Goal: Transaction & Acquisition: Purchase product/service

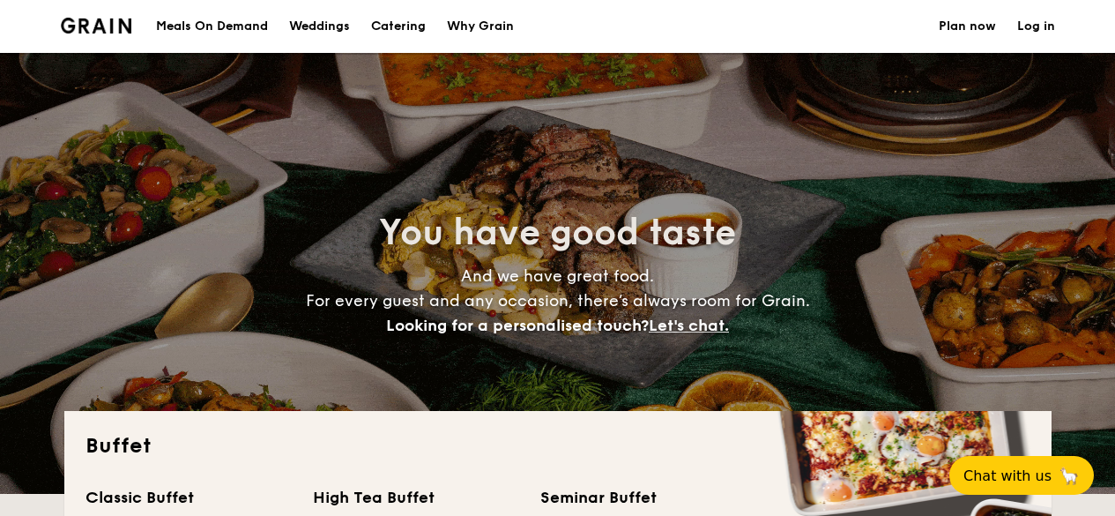
select select
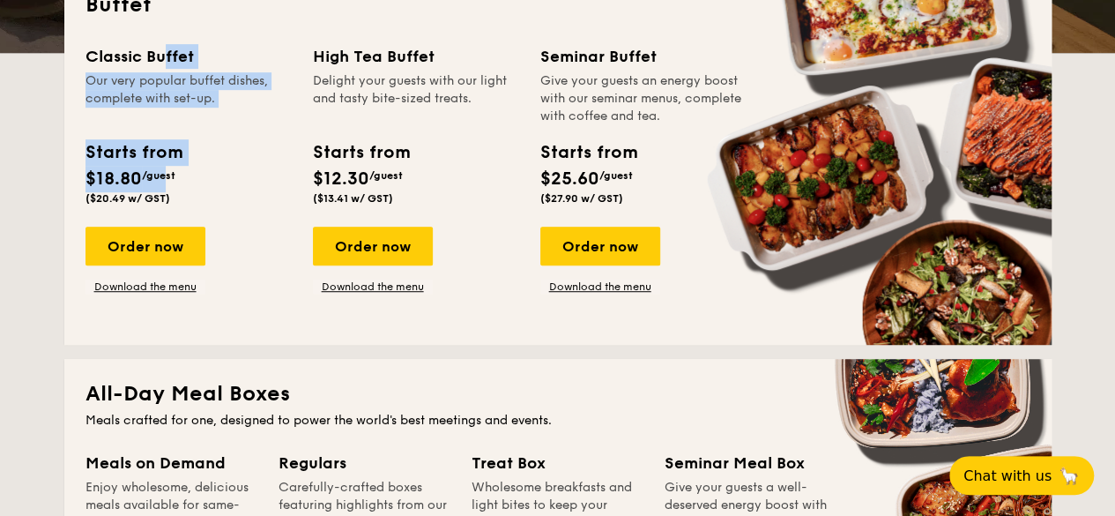
click at [166, 172] on div "Classic Buffet Our very popular buffet dishes, complete with set-up. Starts fro…" at bounding box center [188, 128] width 206 height 168
click at [166, 172] on span "/guest" at bounding box center [158, 175] width 33 height 12
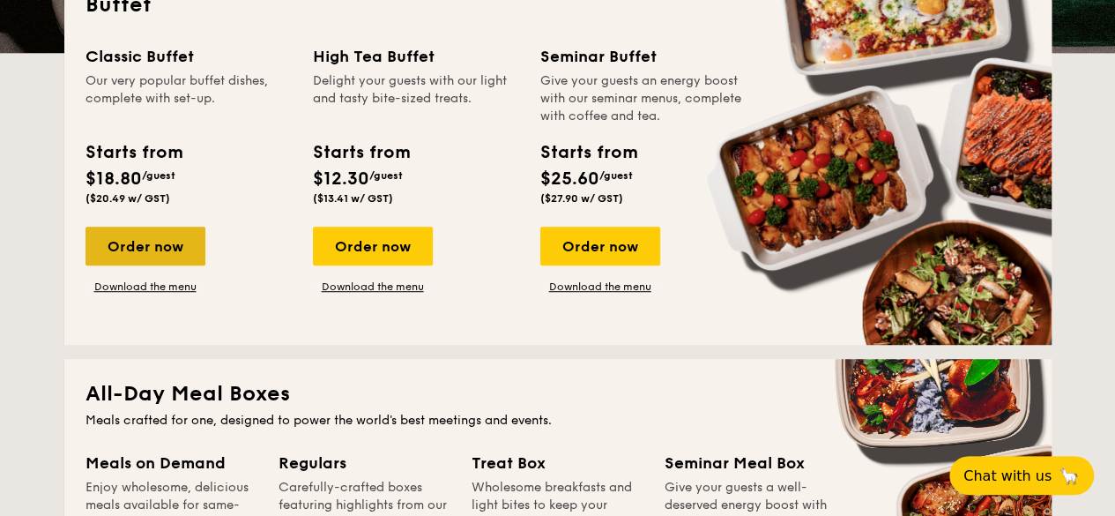
click at [185, 237] on div "Order now" at bounding box center [145, 246] width 120 height 39
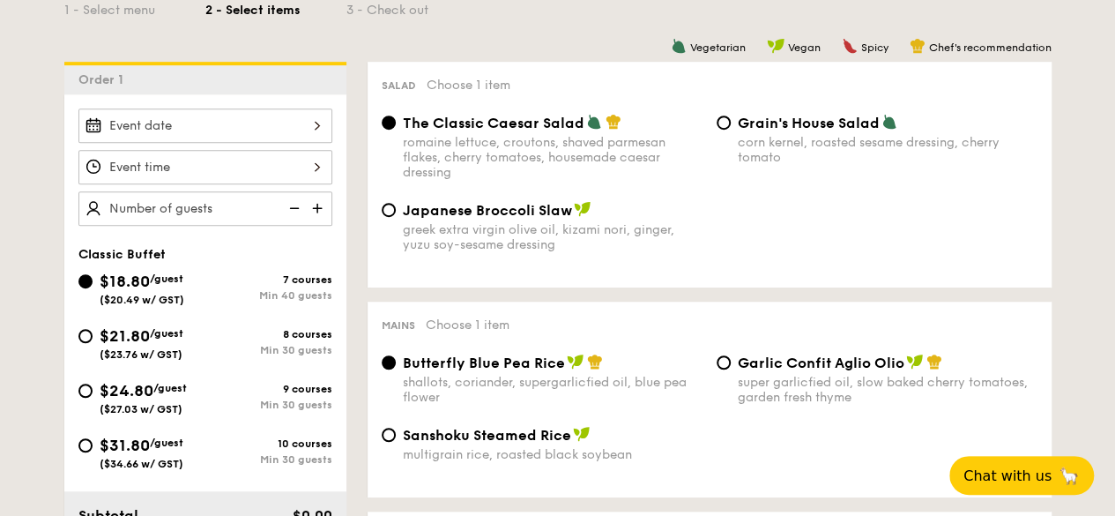
scroll to position [441, 0]
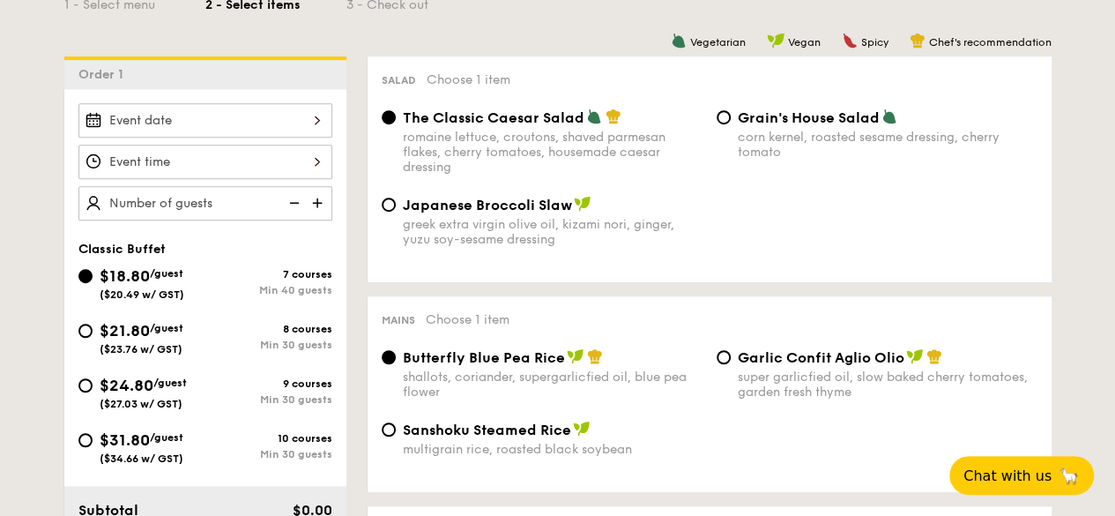
click at [135, 334] on span "$21.80" at bounding box center [125, 330] width 50 height 19
click at [93, 334] on input "$21.80 /guest ($23.76 w/ GST) 8 courses Min 30 guests" at bounding box center [85, 330] width 14 height 14
radio input "true"
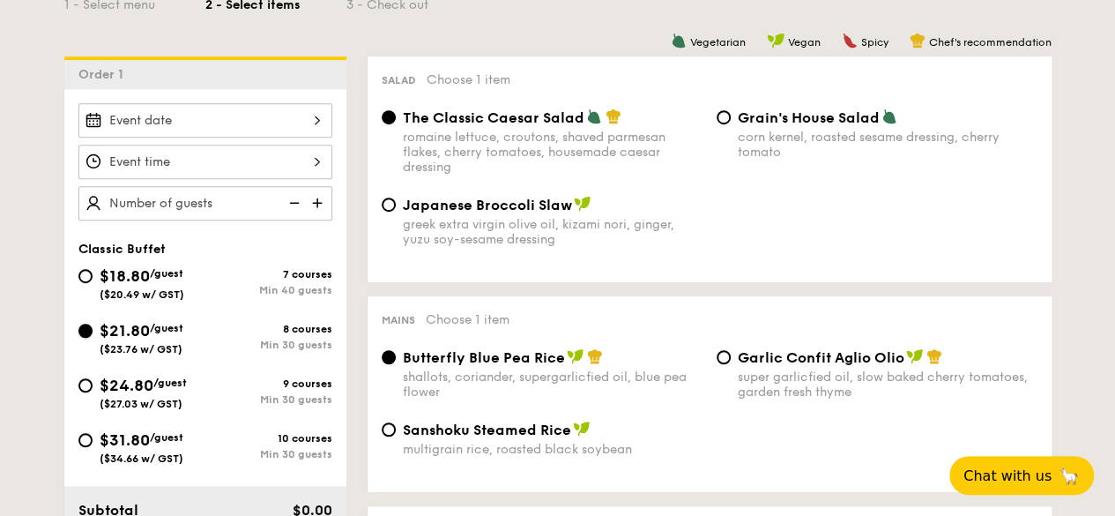
radio input "true"
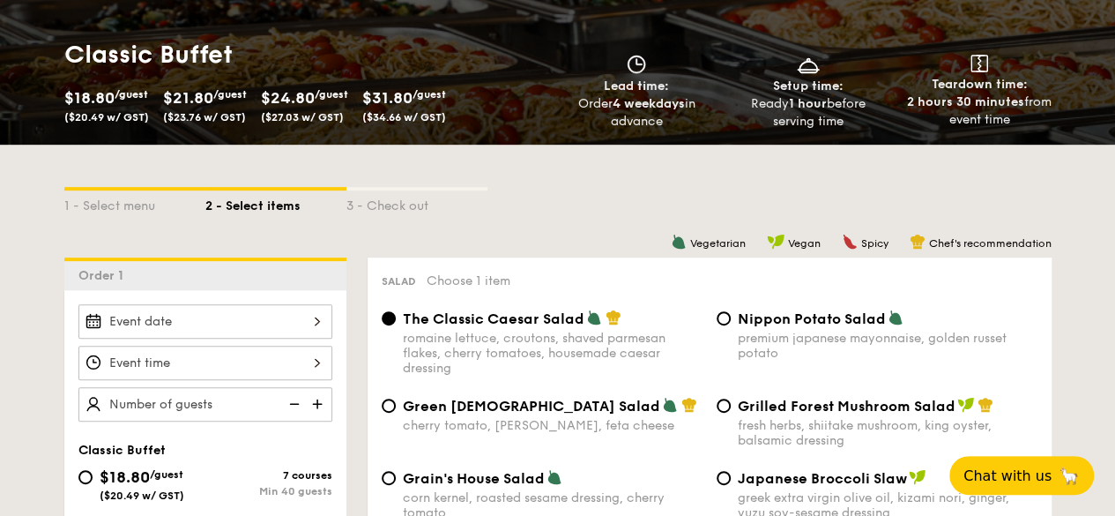
scroll to position [176, 0]
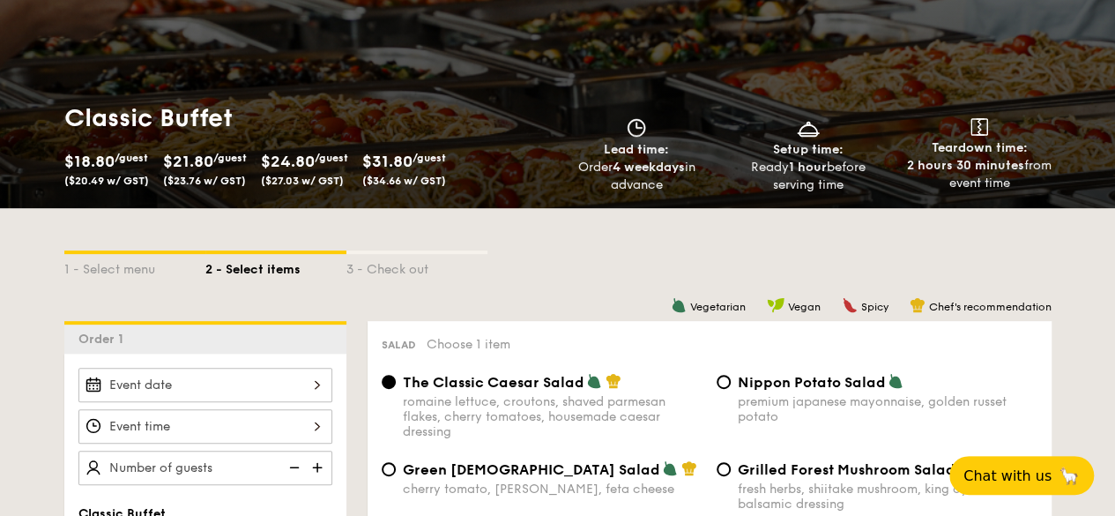
click at [191, 182] on span "($23.76 w/ GST)" at bounding box center [204, 181] width 83 height 12
drag, startPoint x: 191, startPoint y: 182, endPoint x: 242, endPoint y: 182, distance: 51.1
click at [242, 182] on span "($23.76 w/ GST)" at bounding box center [204, 181] width 83 height 12
click at [235, 182] on span "($23.76 w/ GST)" at bounding box center [204, 181] width 83 height 12
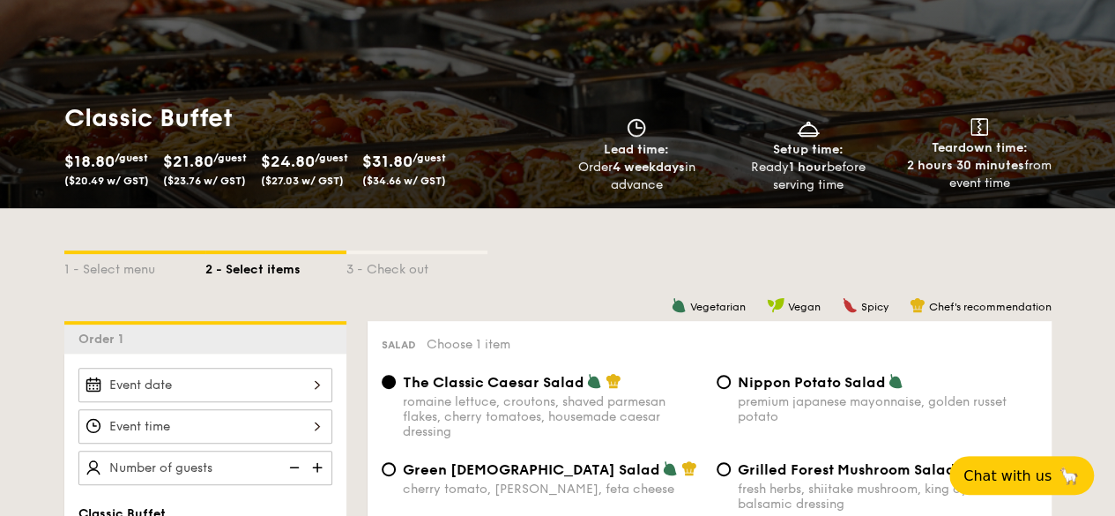
click at [197, 182] on span "($23.76 w/ GST)" at bounding box center [204, 181] width 83 height 12
drag, startPoint x: 197, startPoint y: 182, endPoint x: 169, endPoint y: 182, distance: 27.3
click at [169, 182] on span "($23.76 w/ GST)" at bounding box center [204, 181] width 83 height 12
copy span "$23.76"
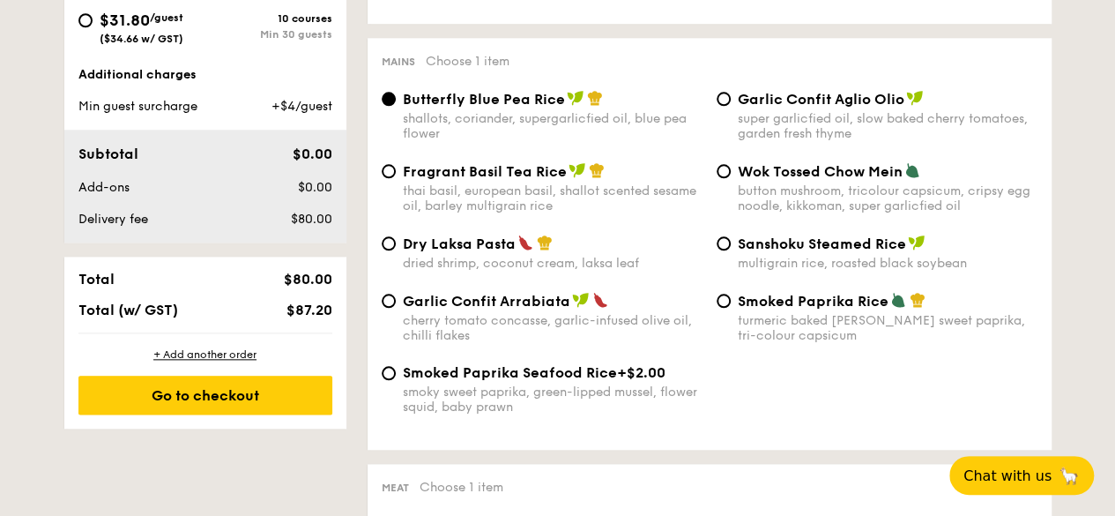
scroll to position [0, 0]
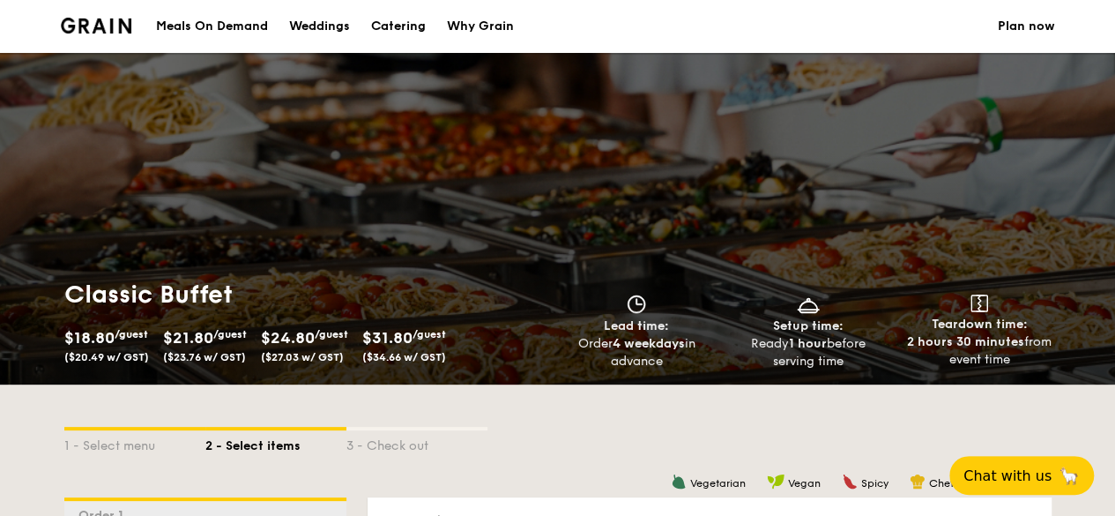
drag, startPoint x: 721, startPoint y: 387, endPoint x: 873, endPoint y: -77, distance: 487.7
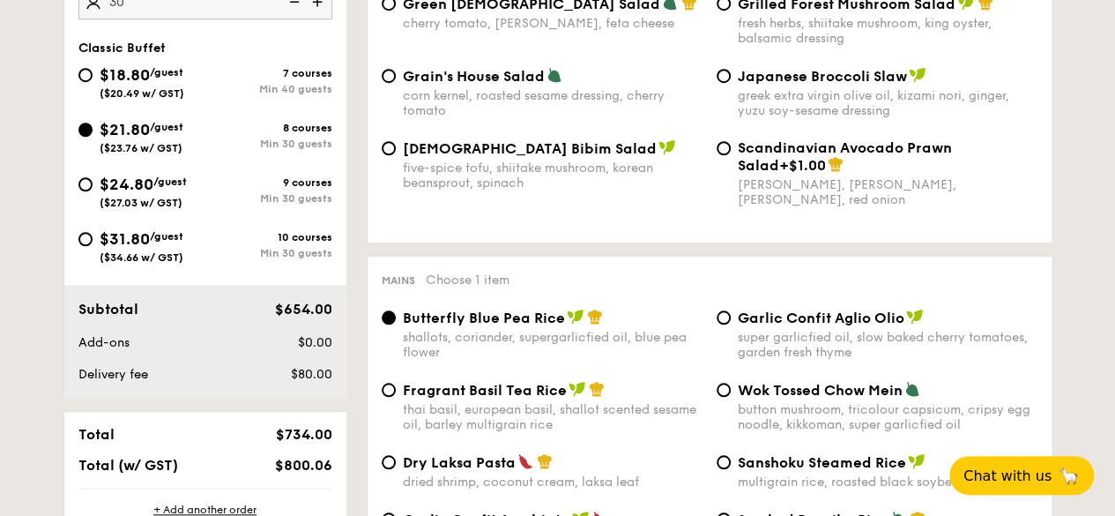
scroll to position [705, 0]
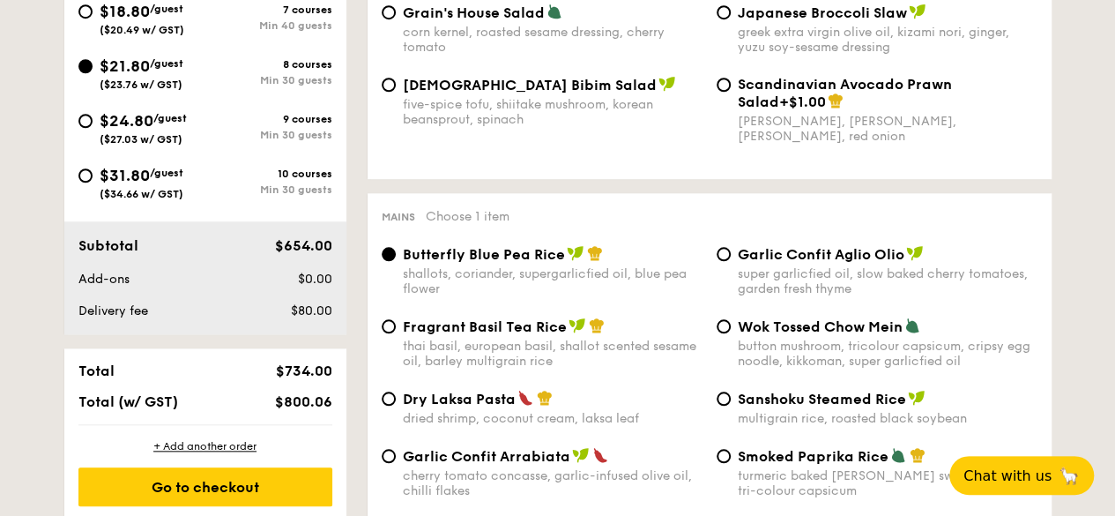
type input "30 guests"
click at [310, 397] on span "$800.06" at bounding box center [302, 401] width 57 height 17
click at [323, 372] on span "$734.00" at bounding box center [303, 370] width 56 height 17
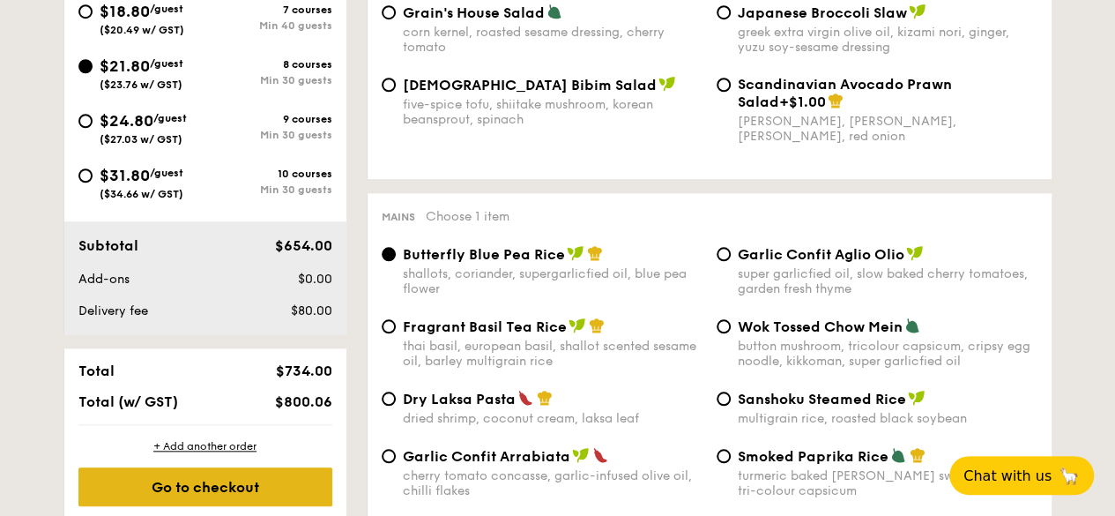
click at [261, 486] on div "Go to checkout" at bounding box center [205, 486] width 254 height 39
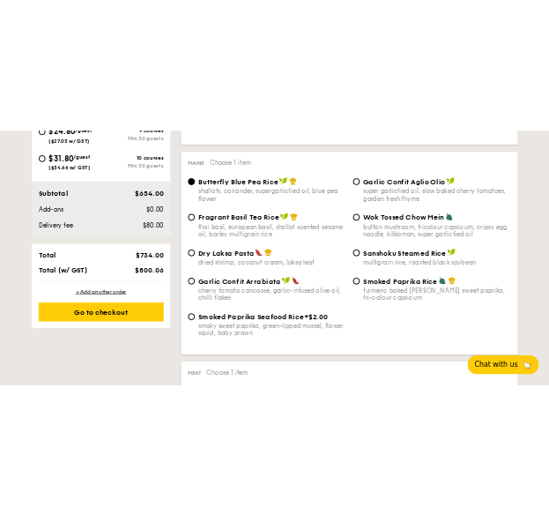
scroll to position [911, 0]
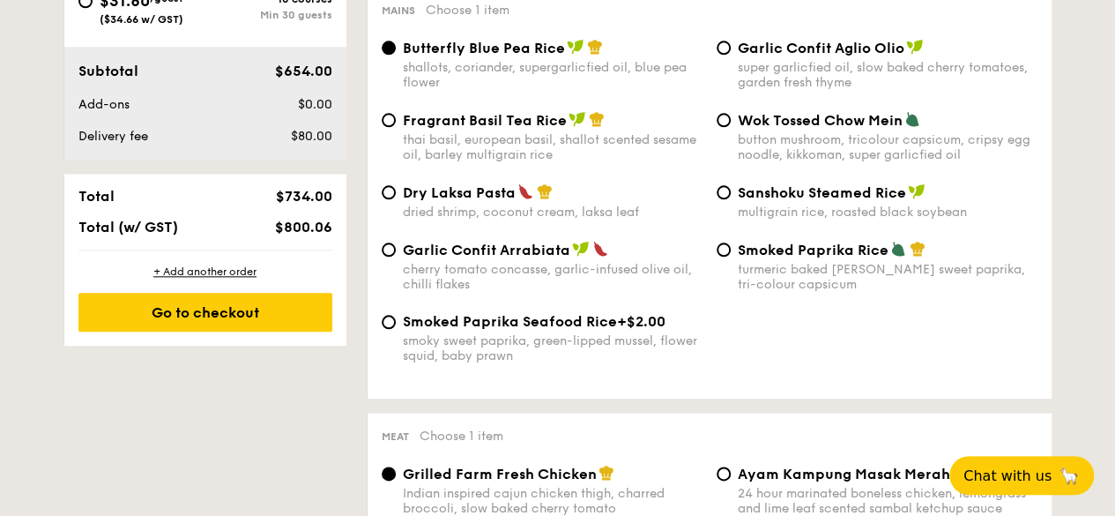
click at [301, 225] on span "$800.06" at bounding box center [302, 227] width 57 height 17
drag, startPoint x: 301, startPoint y: 225, endPoint x: 336, endPoint y: 227, distance: 35.4
click at [336, 227] on div "$800.06" at bounding box center [286, 227] width 108 height 17
copy span "800.06"
click at [315, 70] on span "$654.00" at bounding box center [302, 71] width 57 height 17
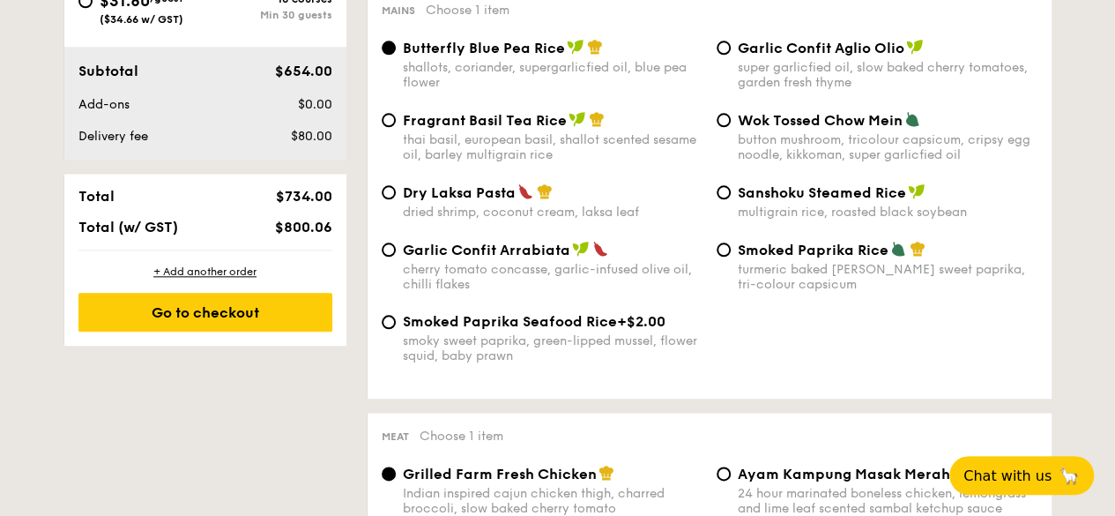
click at [315, 70] on span "$654.00" at bounding box center [302, 71] width 57 height 17
click at [290, 205] on div "Total $734.00 Total (w/ GST) $800.06" at bounding box center [205, 212] width 282 height 76
click at [293, 202] on span "$734.00" at bounding box center [303, 196] width 56 height 17
copy span "734.00"
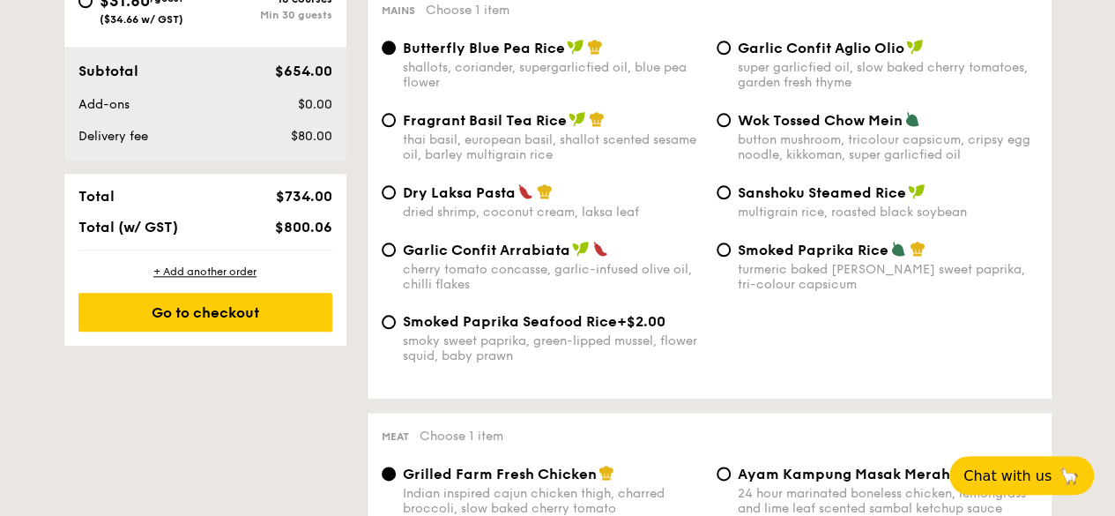
click at [293, 66] on span "$654.00" at bounding box center [302, 71] width 57 height 17
copy span "654.00"
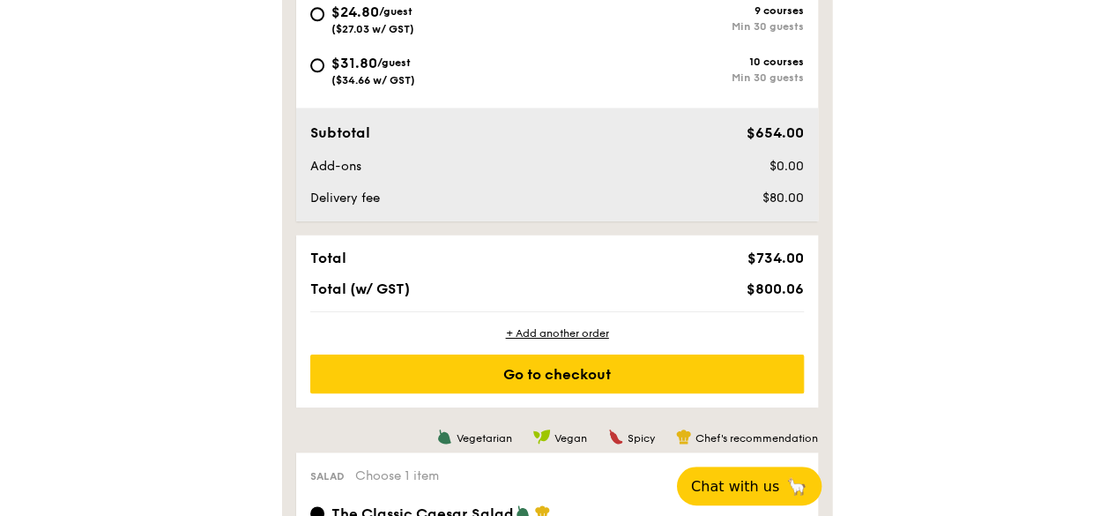
scroll to position [823, 0]
